Goal: Task Accomplishment & Management: Use online tool/utility

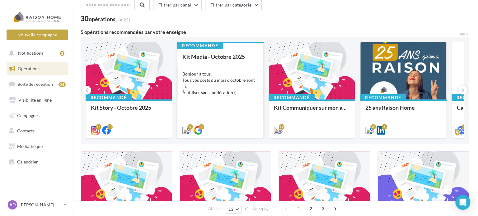
scroll to position [31, 0]
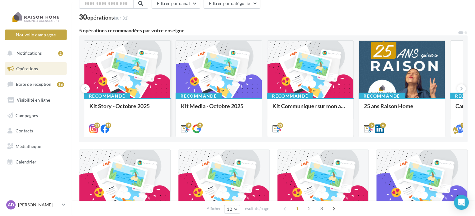
drag, startPoint x: 229, startPoint y: 63, endPoint x: 121, endPoint y: 73, distance: 108.8
click at [121, 73] on div at bounding box center [127, 70] width 86 height 58
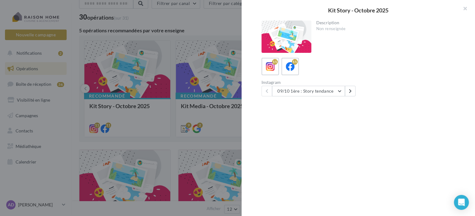
click at [210, 67] on div at bounding box center [237, 108] width 475 height 216
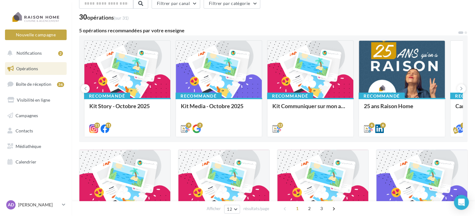
click at [0, 0] on div "Bonjour à tous, Tous vos posts du mois d'octobre sont là. À utiliser sans modér…" at bounding box center [0, 0] width 0 height 0
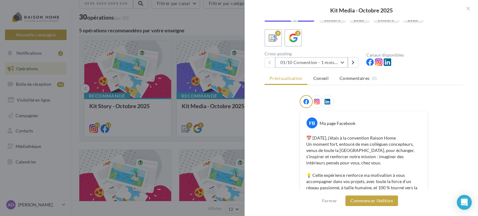
click at [340, 64] on button "01/10 Convention - 1 mois en arrière" at bounding box center [311, 62] width 73 height 11
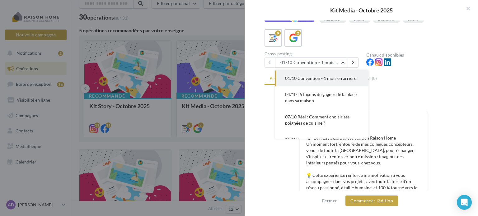
click at [328, 99] on button "04/10 : 5 façons de gagner de la place dans sa maison" at bounding box center [321, 98] width 93 height 22
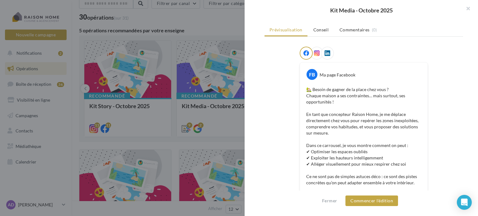
scroll to position [52, 0]
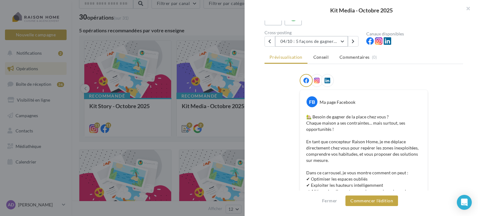
click at [302, 42] on button "04/10 : 5 façons de gagner de la place dans sa maison" at bounding box center [311, 41] width 73 height 11
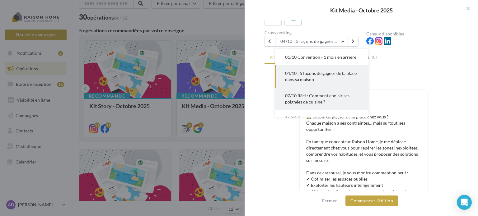
click at [309, 96] on span "07/10 Réel : Comment choisir ses poignées de cuisine ?" at bounding box center [317, 99] width 64 height 12
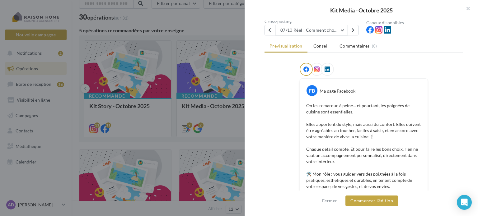
scroll to position [32, 0]
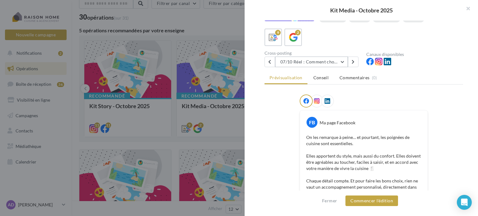
click at [293, 58] on button "07/10 Réel : Comment choisir ses poignées de cuisine ?" at bounding box center [311, 62] width 73 height 11
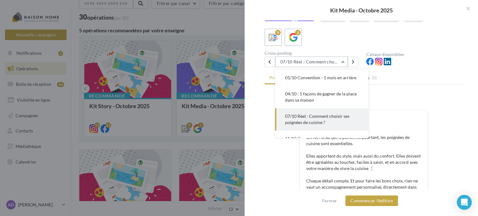
scroll to position [22, 0]
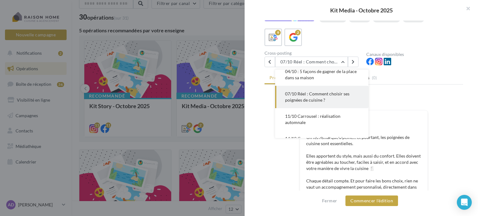
click at [308, 114] on span "11/10 Carrousel : réalisation automnale" at bounding box center [312, 120] width 55 height 12
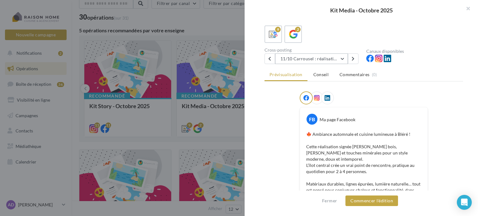
scroll to position [31, 0]
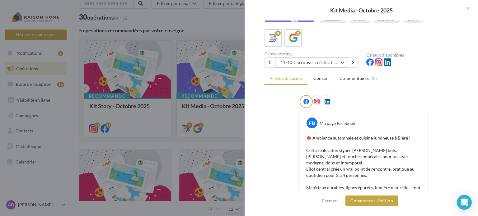
click at [304, 59] on button "11/10 Carrousel : réalisation automnale" at bounding box center [311, 62] width 73 height 11
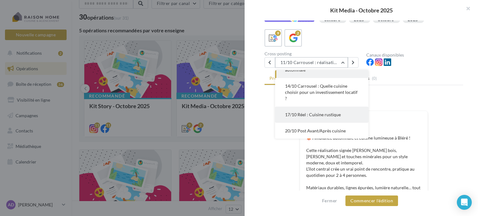
scroll to position [76, 0]
click at [319, 116] on span "17/10 Réel : Cuisine rustique" at bounding box center [313, 114] width 56 height 5
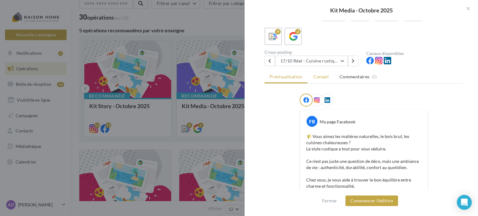
scroll to position [0, 0]
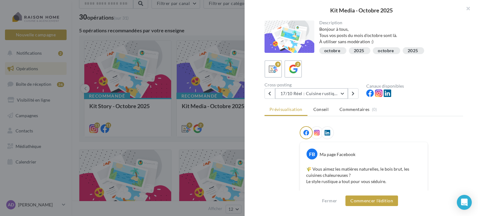
click at [302, 92] on button "17/10 Réel : Cuisine rustique" at bounding box center [311, 93] width 73 height 11
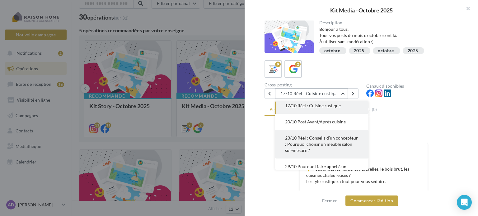
scroll to position [127, 0]
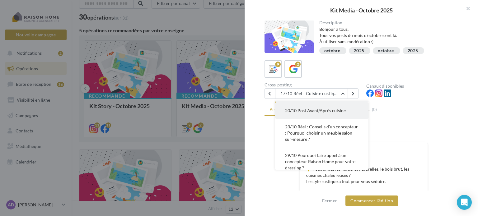
click at [310, 113] on button "20/10 Post Avant/Après cuisine" at bounding box center [321, 111] width 93 height 16
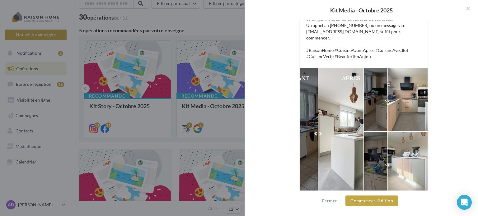
scroll to position [219, 0]
click at [315, 125] on div at bounding box center [331, 132] width 63 height 128
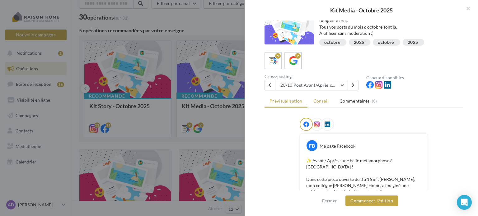
scroll to position [0, 0]
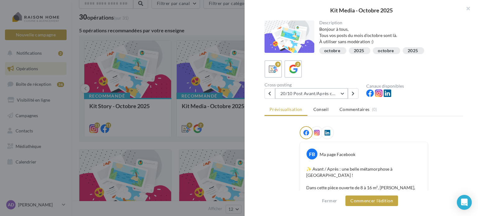
click at [301, 95] on button "20/10 Post Avant/Après cuisine" at bounding box center [311, 93] width 73 height 11
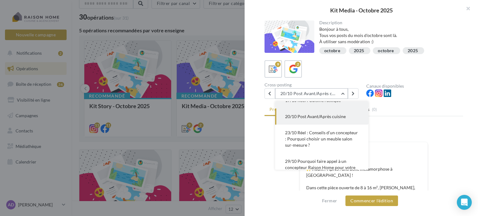
scroll to position [133, 0]
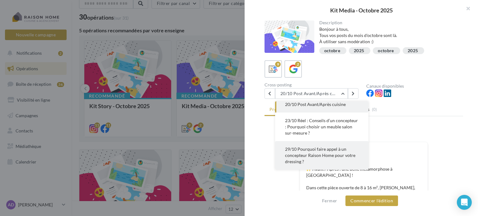
click at [300, 157] on span "29/10 Pourquoi faire appel à un concepteur Raison Home pour votre dressing ?" at bounding box center [320, 156] width 70 height 18
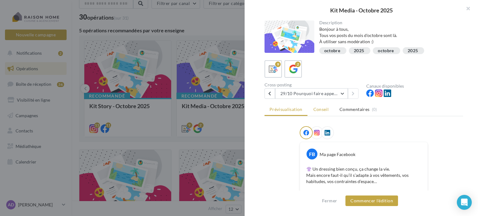
scroll to position [0, 0]
click at [290, 93] on button "29/10 Pourquoi faire appel à un concepteur Raison Home pour votre dressing ?" at bounding box center [311, 93] width 73 height 11
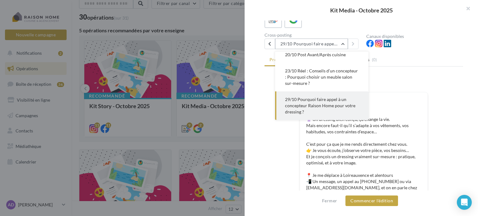
scroll to position [62, 0]
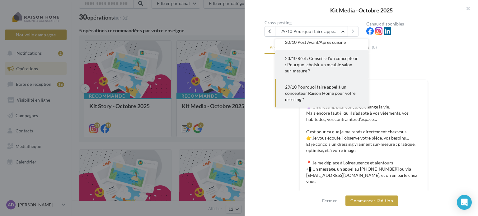
click at [298, 73] on span "23/10 Réel : Conseils d’un concepteur : Pourquoi choisir un meuble salon sur-me…" at bounding box center [321, 65] width 73 height 18
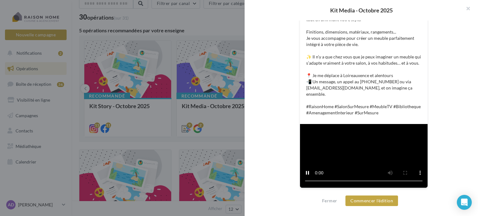
scroll to position [265, 0]
